Goal: Find specific page/section: Find specific page/section

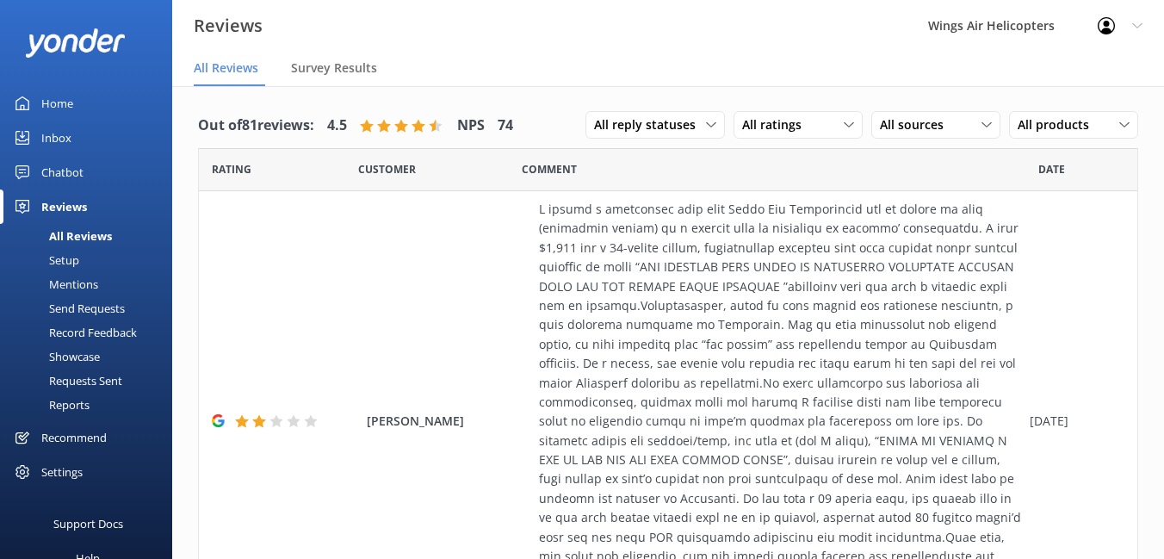
click at [73, 380] on div "Requests Sent" at bounding box center [66, 380] width 112 height 24
